Goal: Navigation & Orientation: Find specific page/section

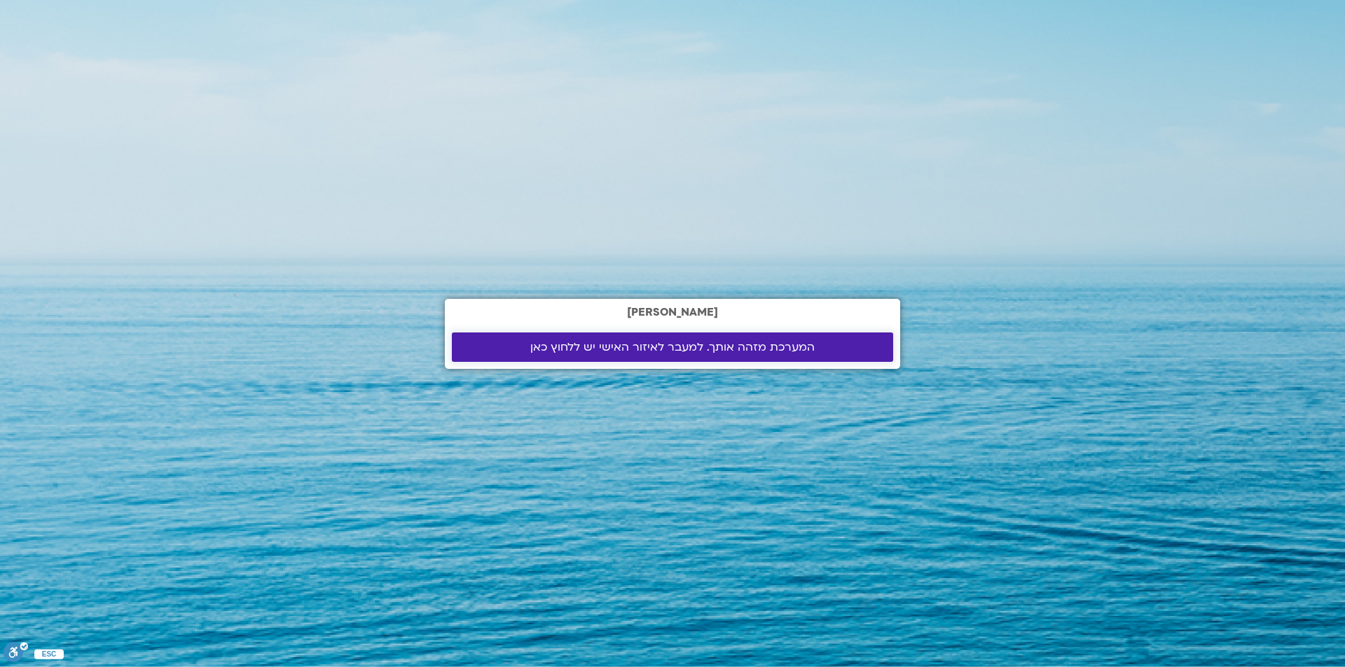
click at [652, 342] on span "המערכת מזהה אותך. למעבר לאיזור האישי יש ללחוץ כאן" at bounding box center [672, 347] width 284 height 13
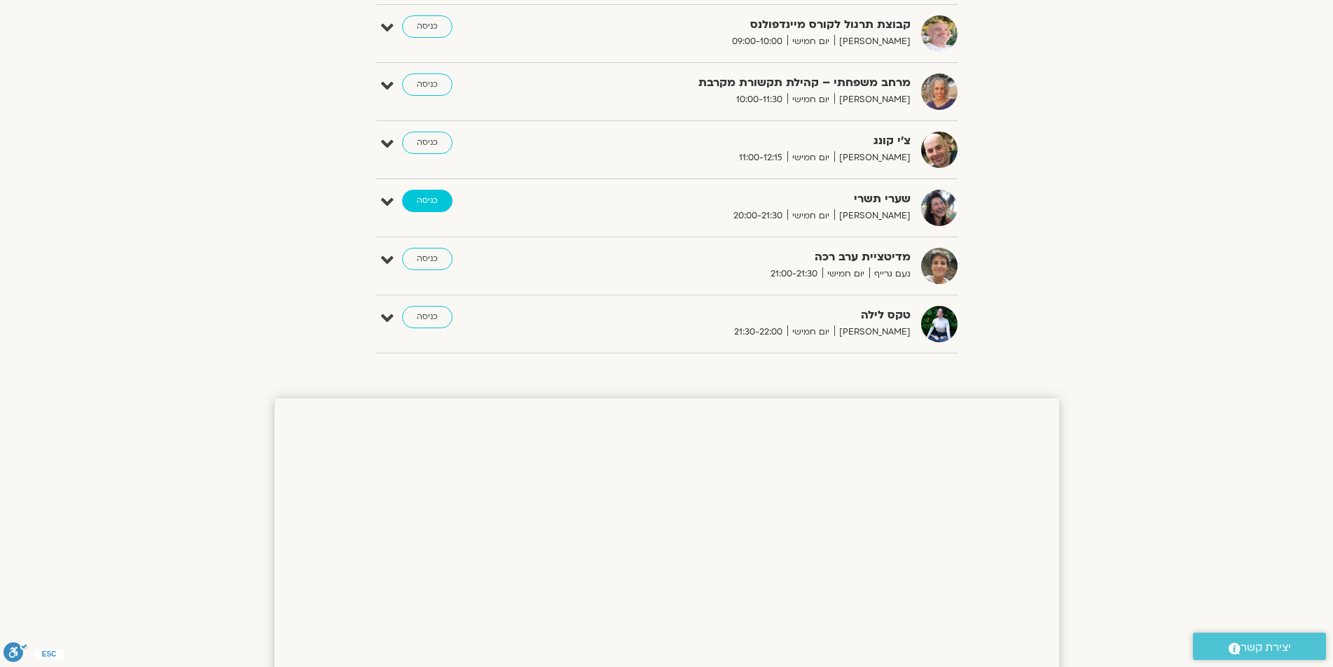
click at [431, 198] on link "כניסה" at bounding box center [427, 201] width 50 height 22
